Goal: Task Accomplishment & Management: Use online tool/utility

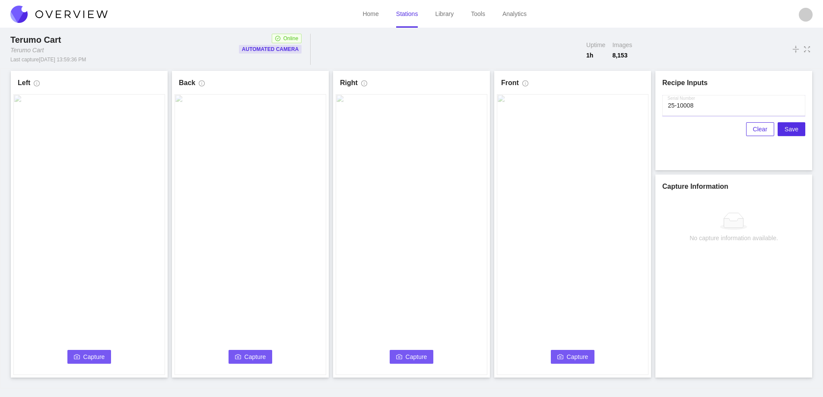
click at [708, 109] on input "Serial Number" at bounding box center [733, 105] width 143 height 21
click at [81, 351] on button "Capture" at bounding box center [89, 357] width 44 height 14
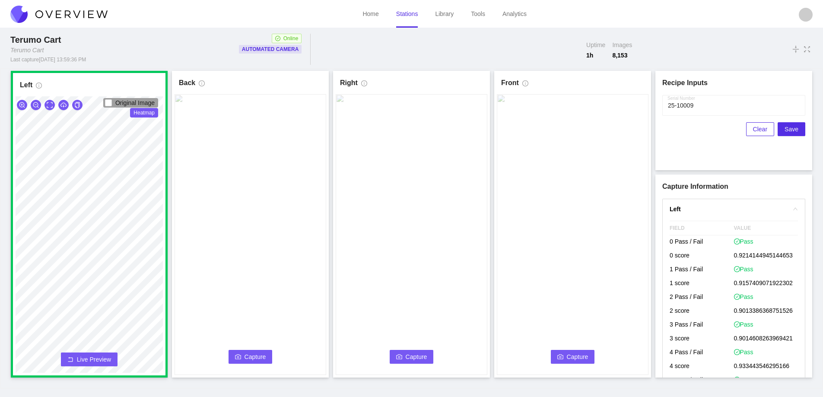
click at [259, 355] on span "Capture" at bounding box center [256, 357] width 22 height 10
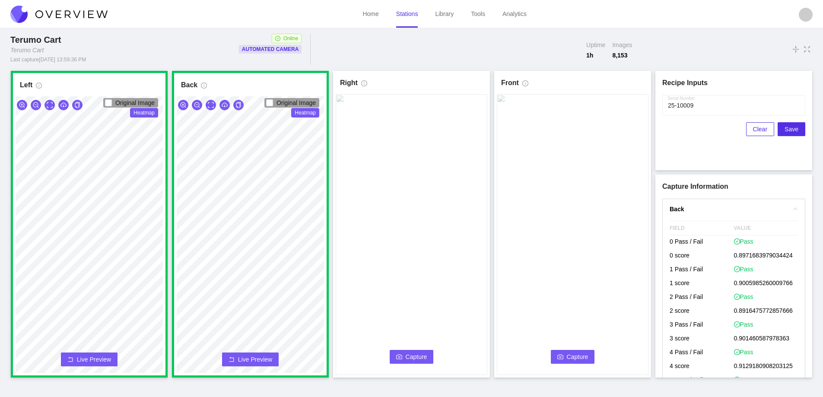
click at [410, 350] on button "Capture" at bounding box center [412, 357] width 44 height 14
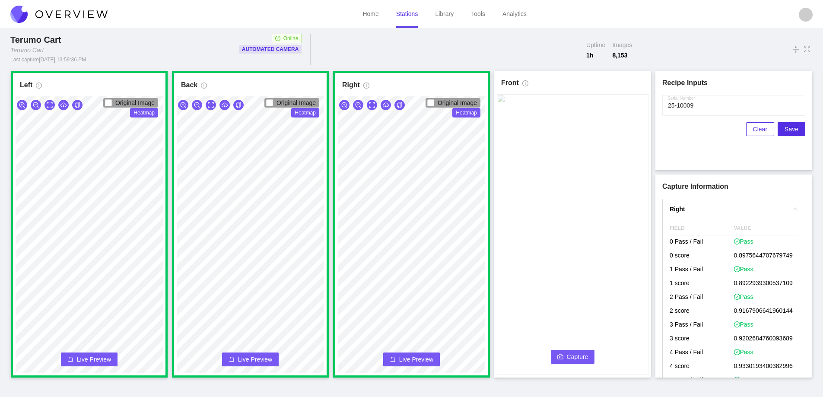
click at [570, 355] on span "Capture" at bounding box center [578, 357] width 22 height 10
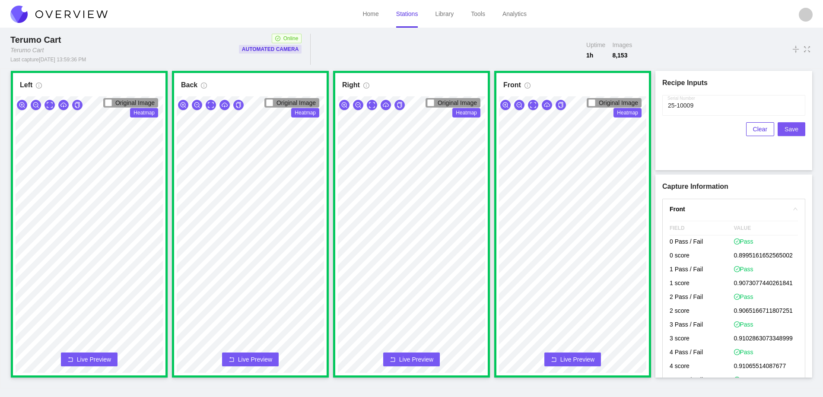
click at [793, 130] on span "Save" at bounding box center [792, 129] width 14 height 10
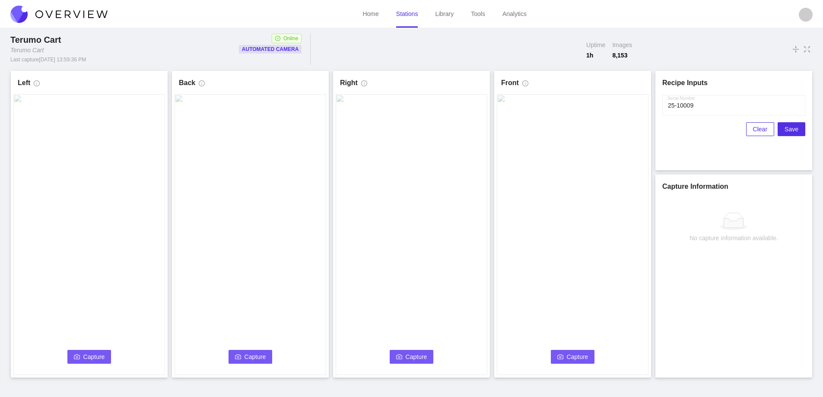
click at [76, 355] on icon "camera" at bounding box center [77, 356] width 6 height 5
click at [699, 108] on input "Serial Number" at bounding box center [733, 105] width 143 height 21
type input "25-10010"
click at [412, 13] on link "Stations" at bounding box center [407, 13] width 22 height 7
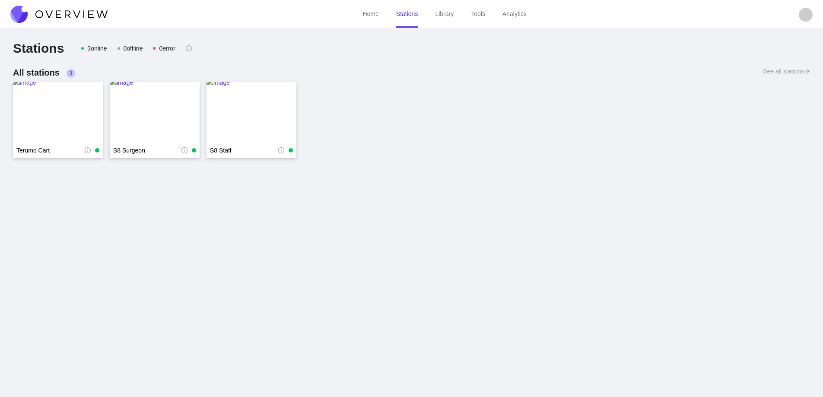
click at [61, 105] on img at bounding box center [58, 112] width 90 height 69
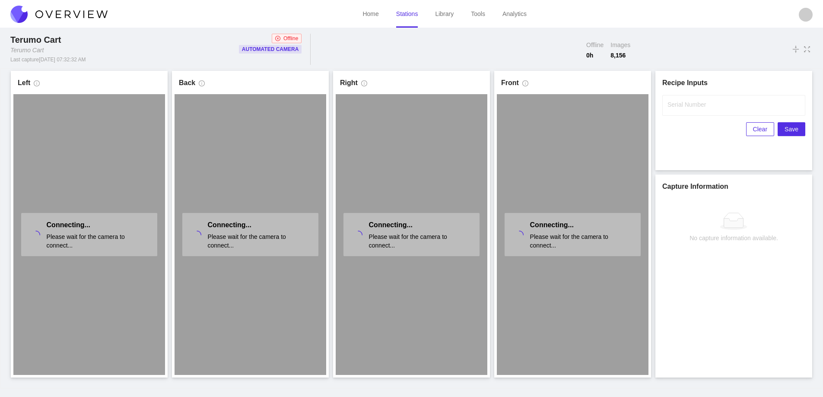
click at [84, 19] on img at bounding box center [58, 14] width 97 height 17
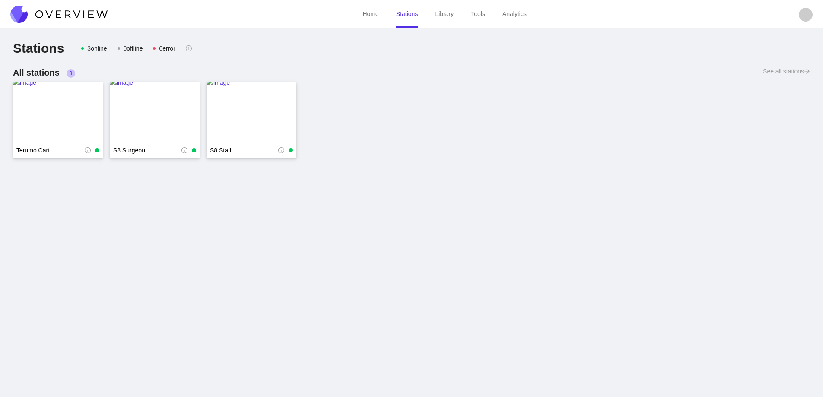
click at [72, 10] on img at bounding box center [58, 14] width 97 height 17
click at [59, 110] on img at bounding box center [58, 112] width 90 height 69
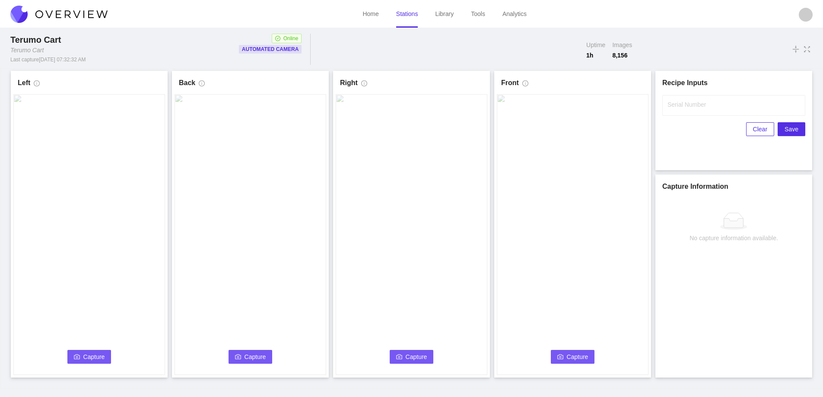
click at [89, 354] on span "Capture" at bounding box center [94, 357] width 22 height 10
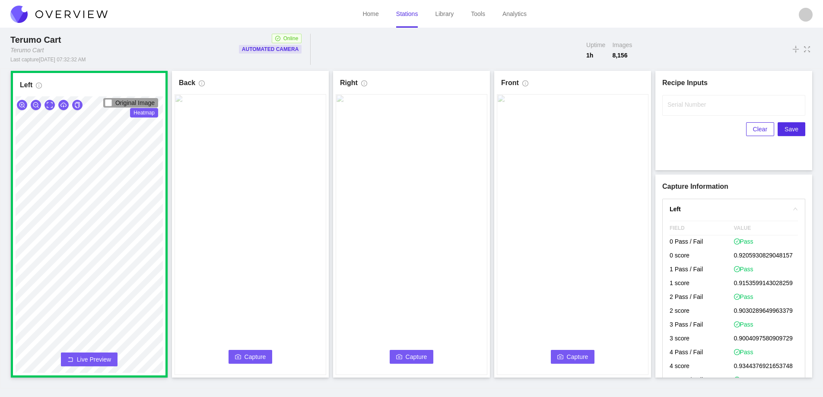
click at [238, 356] on icon "camera" at bounding box center [238, 356] width 6 height 5
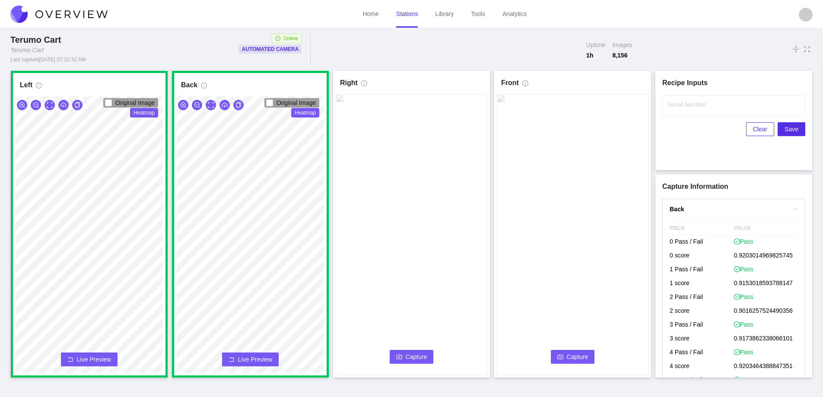
click at [424, 359] on span "Capture" at bounding box center [417, 357] width 22 height 10
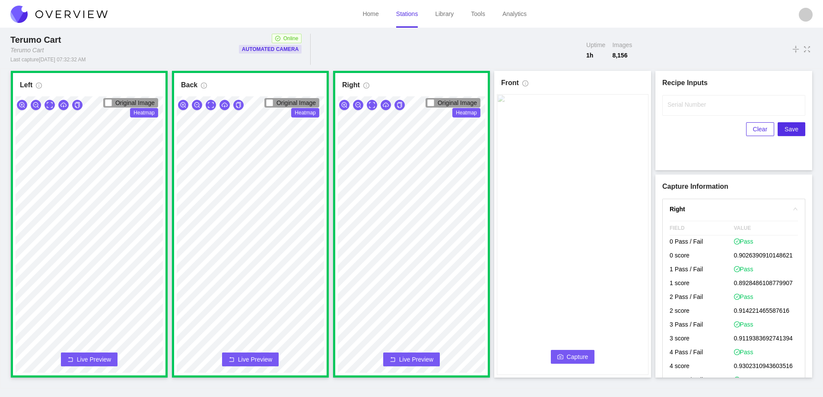
click at [577, 353] on span "Capture" at bounding box center [578, 357] width 22 height 10
click at [698, 105] on label "Serial Number" at bounding box center [687, 104] width 38 height 9
click at [698, 105] on input "Serial Number" at bounding box center [733, 105] width 143 height 21
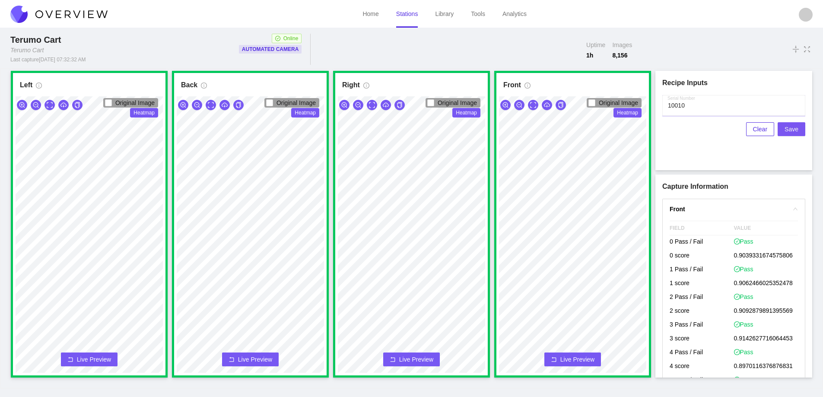
type input "10010"
click at [789, 126] on span "Save" at bounding box center [792, 129] width 14 height 10
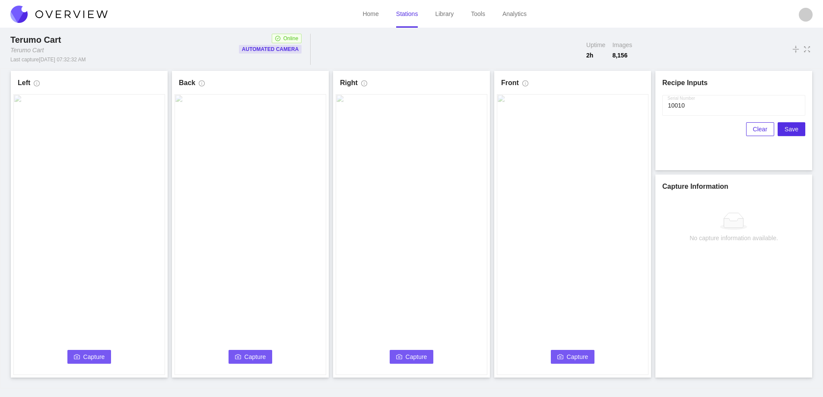
click at [75, 357] on icon "camera" at bounding box center [77, 357] width 6 height 6
click at [407, 15] on link "Stations" at bounding box center [407, 13] width 22 height 7
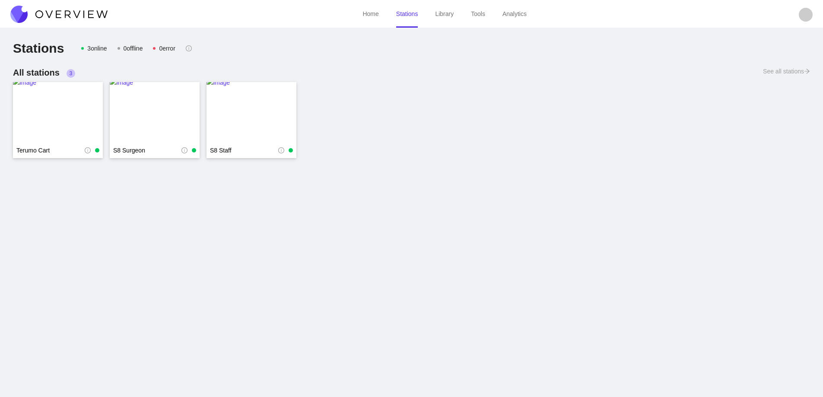
click at [79, 15] on img at bounding box center [58, 14] width 97 height 17
click at [87, 10] on img at bounding box center [58, 14] width 97 height 17
click at [44, 108] on img at bounding box center [58, 112] width 90 height 69
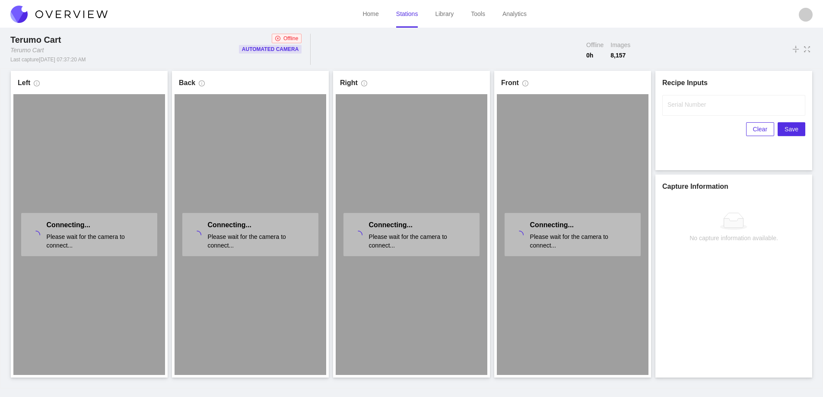
click at [84, 16] on img at bounding box center [58, 14] width 97 height 17
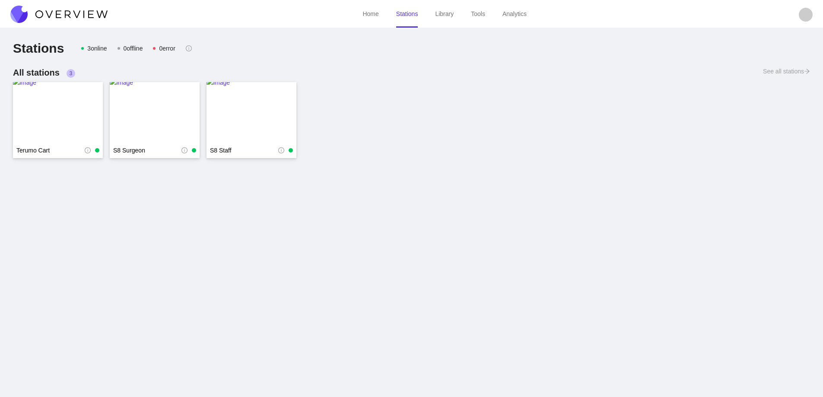
click at [87, 14] on img at bounding box center [58, 14] width 97 height 17
click at [88, 14] on img at bounding box center [58, 14] width 97 height 17
click at [48, 112] on img at bounding box center [58, 112] width 90 height 69
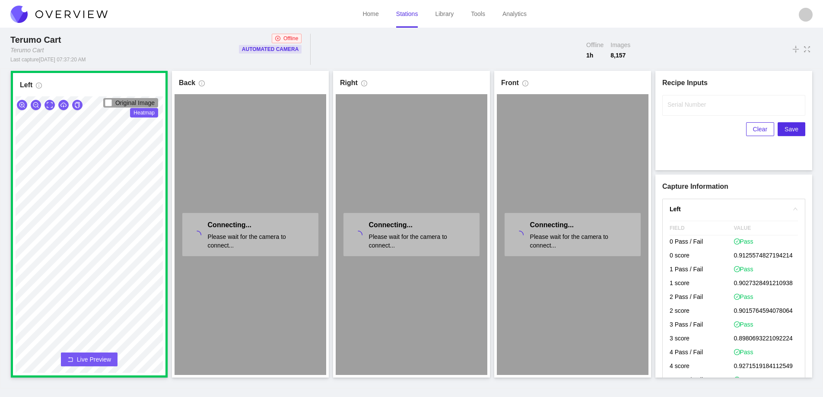
click at [412, 17] on link "Stations" at bounding box center [407, 13] width 22 height 7
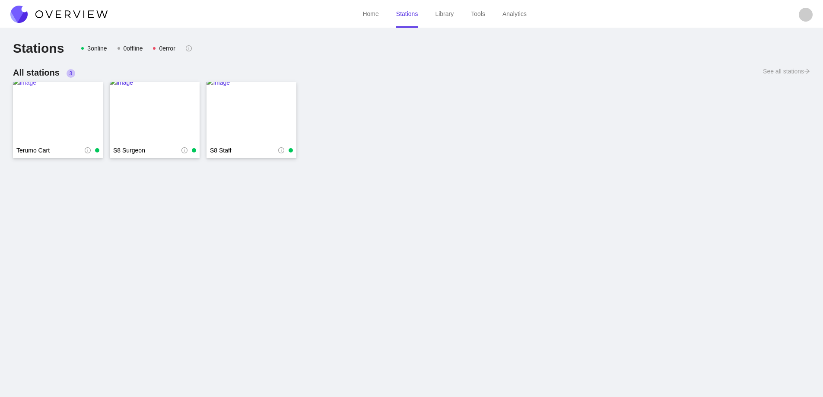
click at [64, 99] on img at bounding box center [58, 112] width 90 height 69
